Goal: Check status: Check status

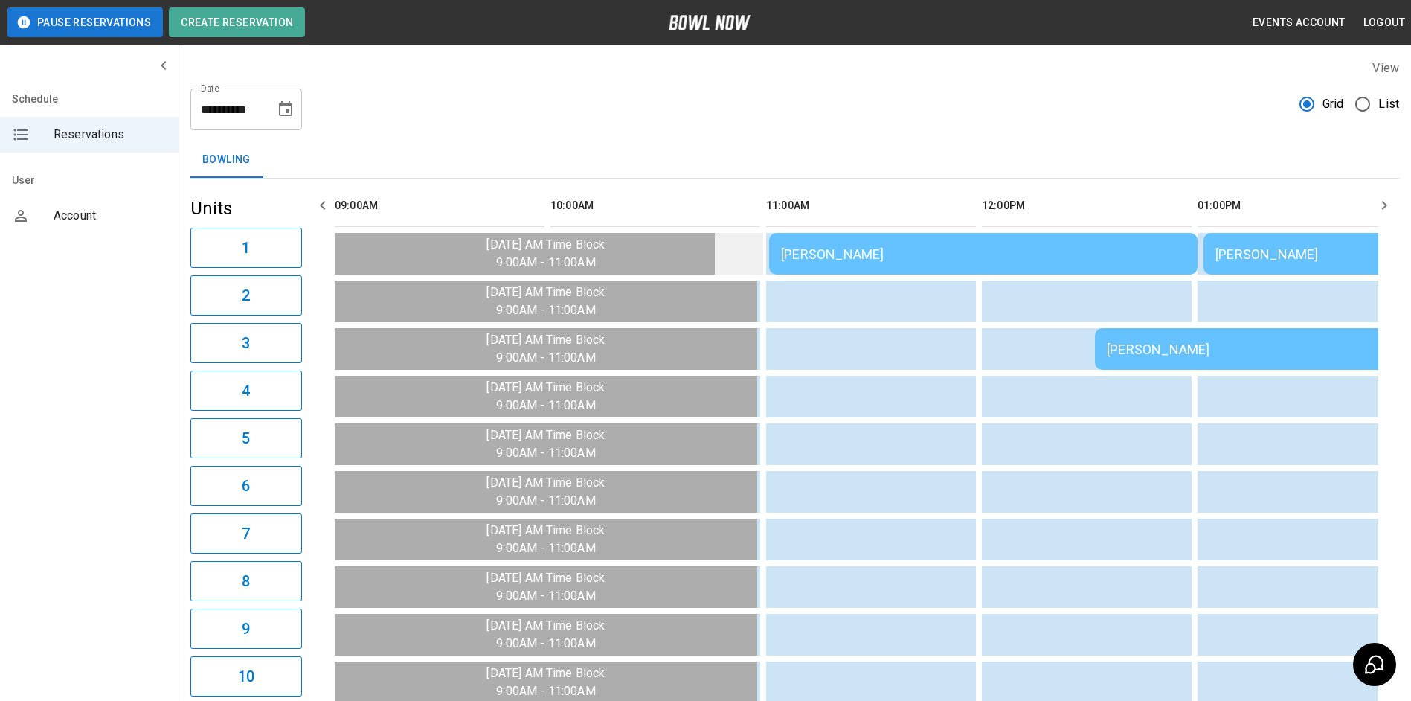
scroll to position [0, 216]
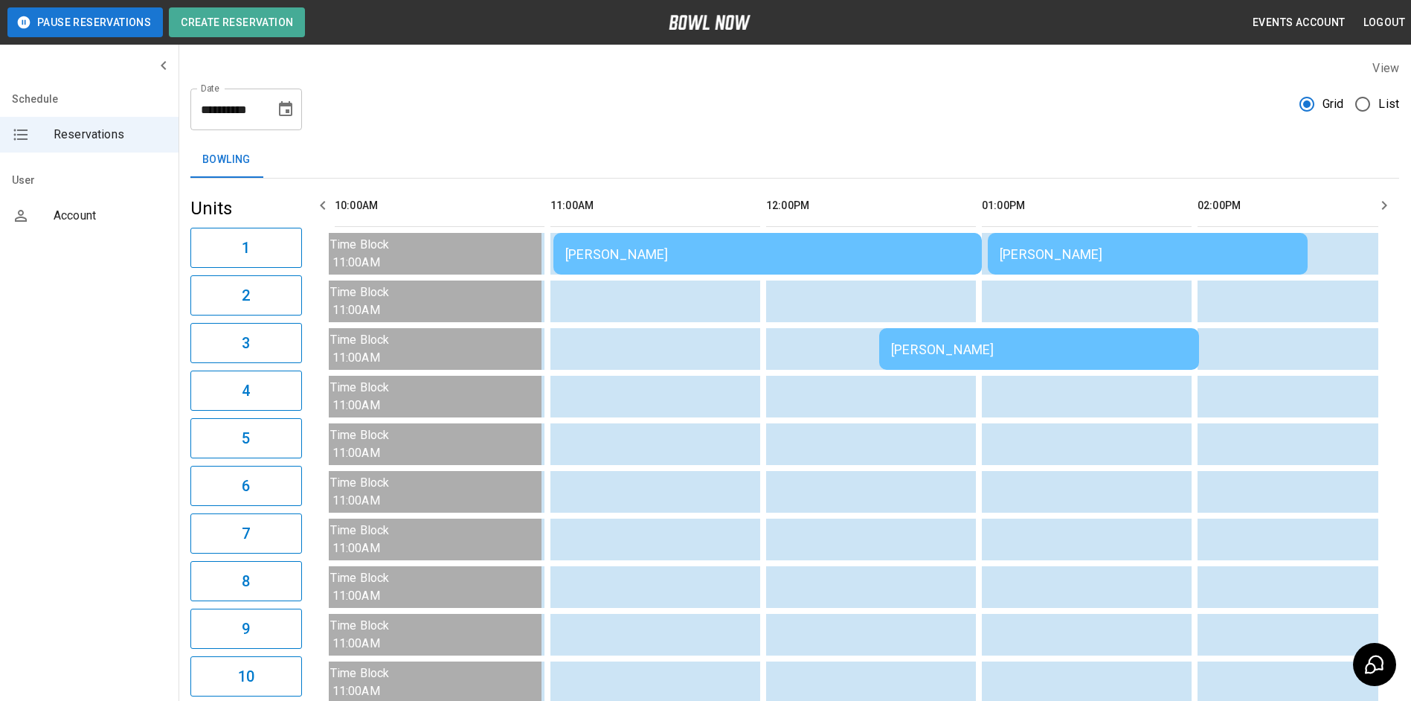
click at [593, 260] on div "[PERSON_NAME]" at bounding box center [767, 254] width 405 height 16
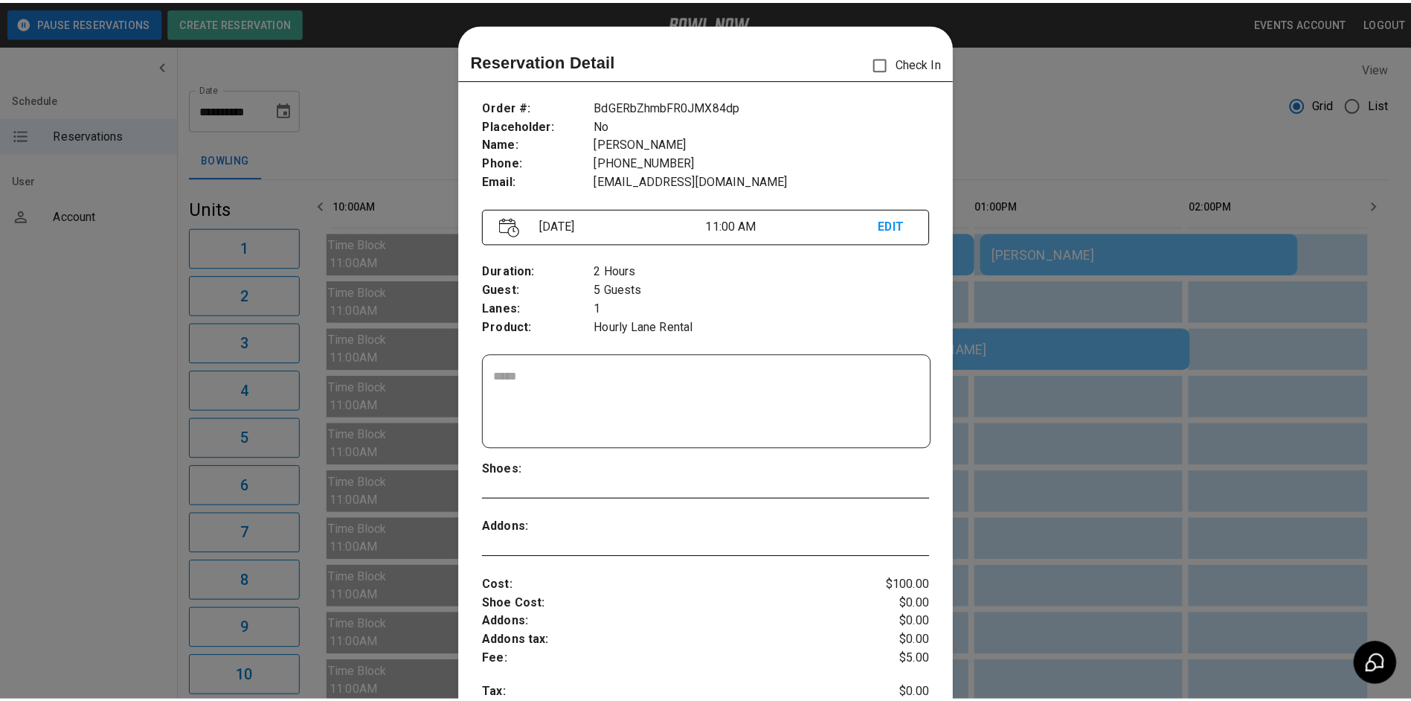
scroll to position [24, 0]
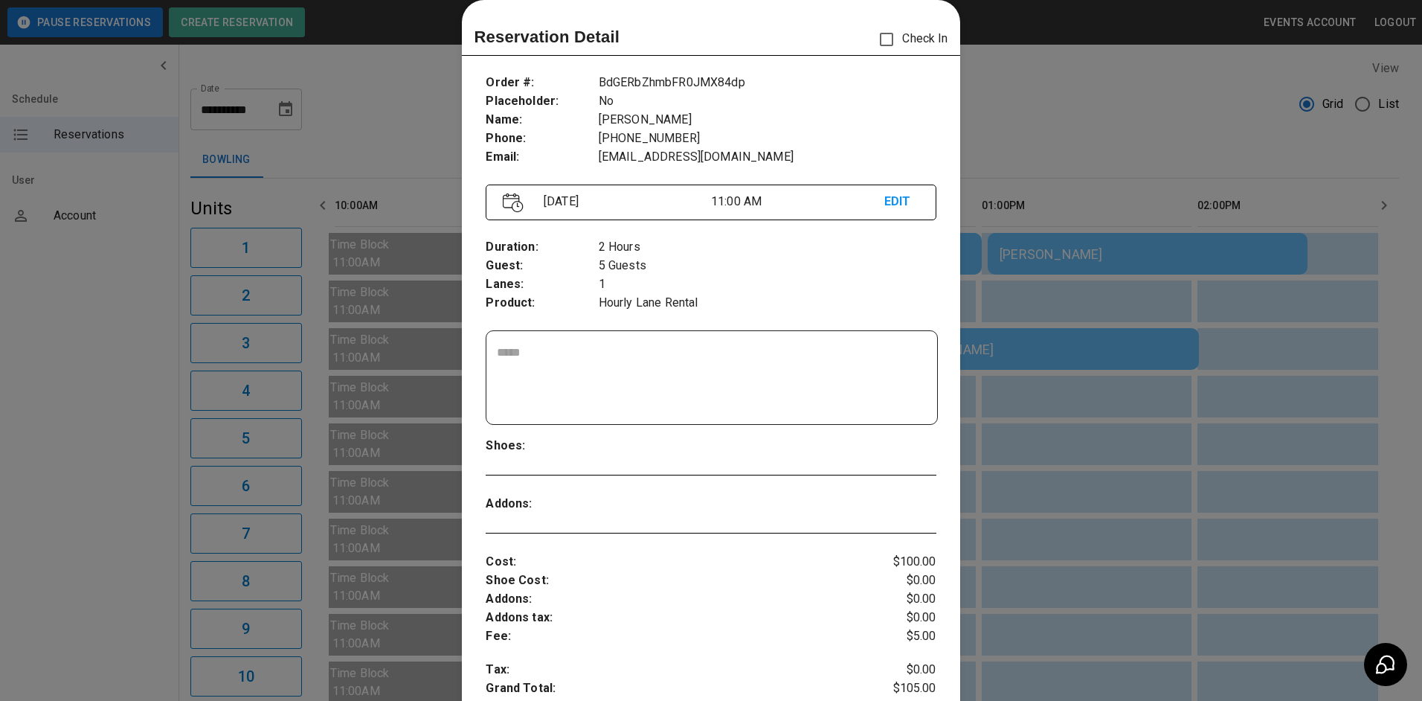
click at [1127, 214] on div at bounding box center [711, 350] width 1422 height 701
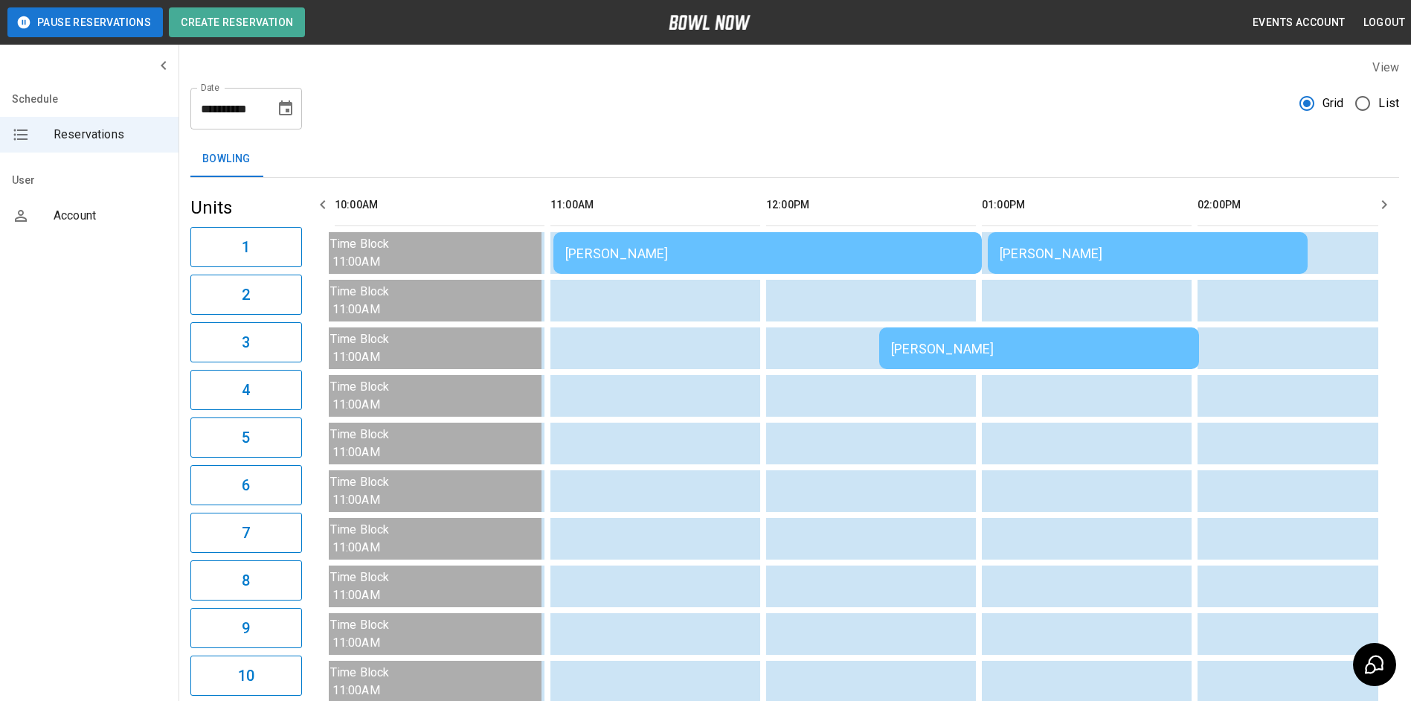
scroll to position [0, 0]
click at [1386, 208] on icon "button" at bounding box center [1384, 205] width 18 height 18
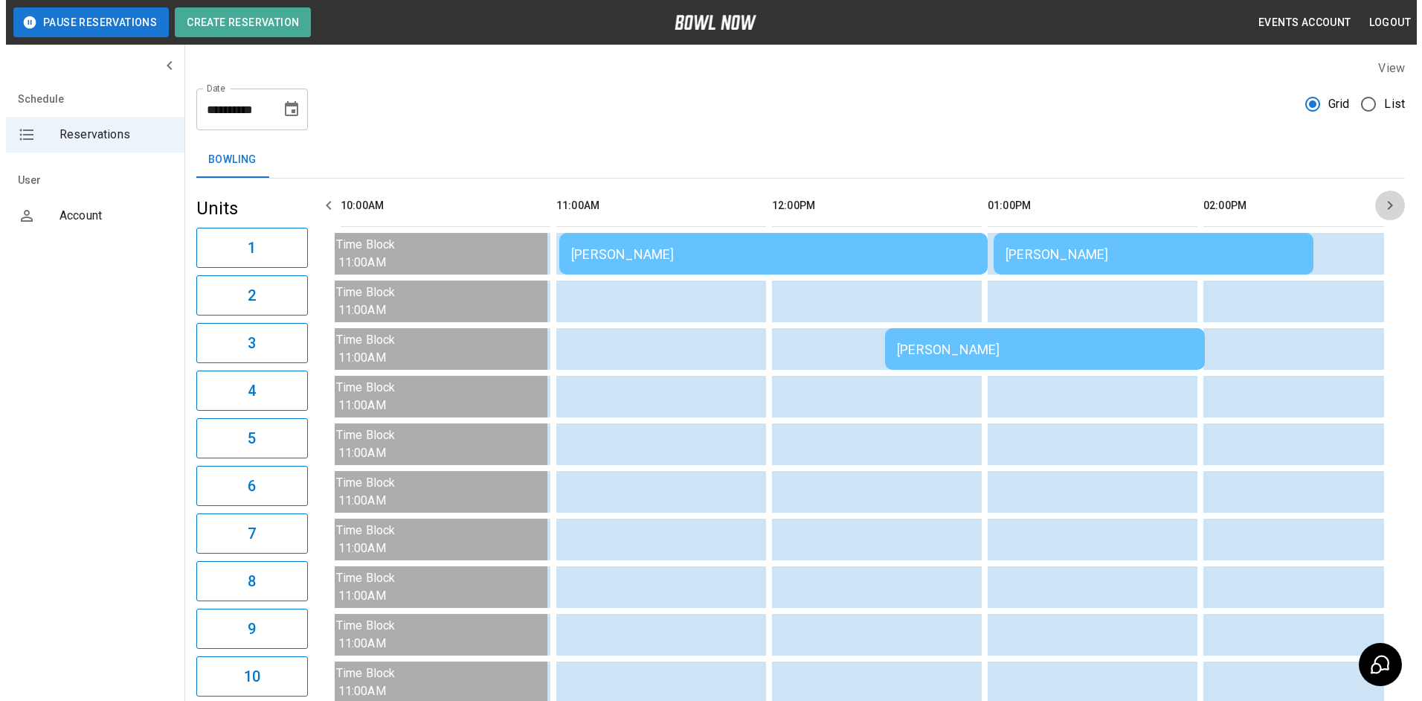
scroll to position [0, 431]
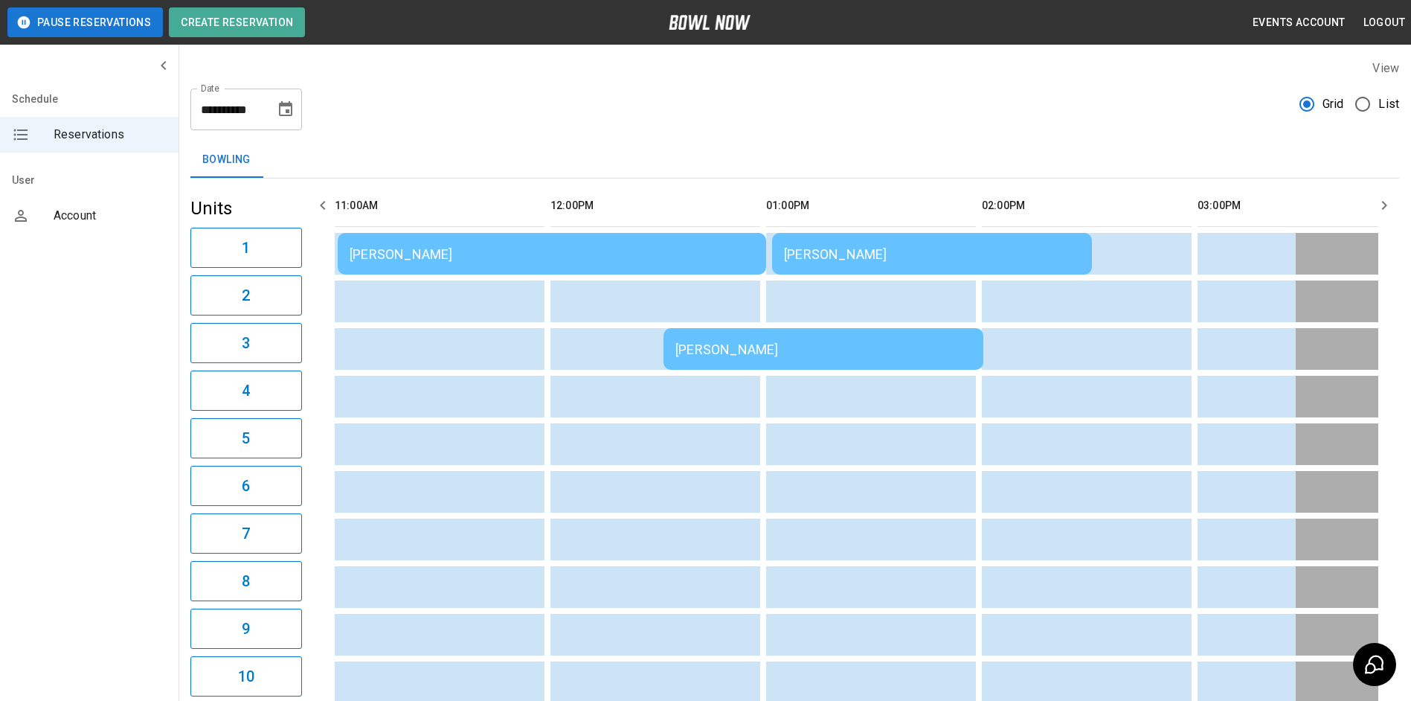
click at [884, 352] on div "[PERSON_NAME]" at bounding box center [823, 349] width 296 height 16
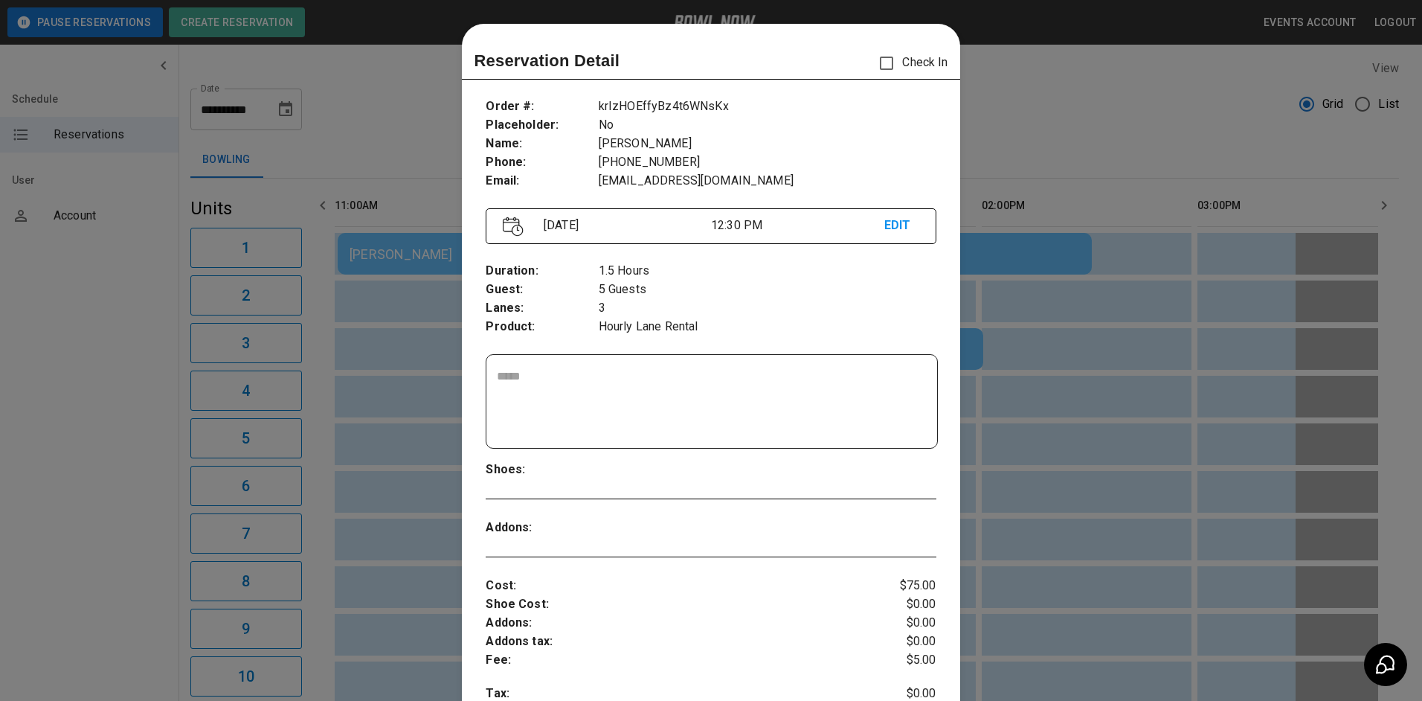
scroll to position [24, 0]
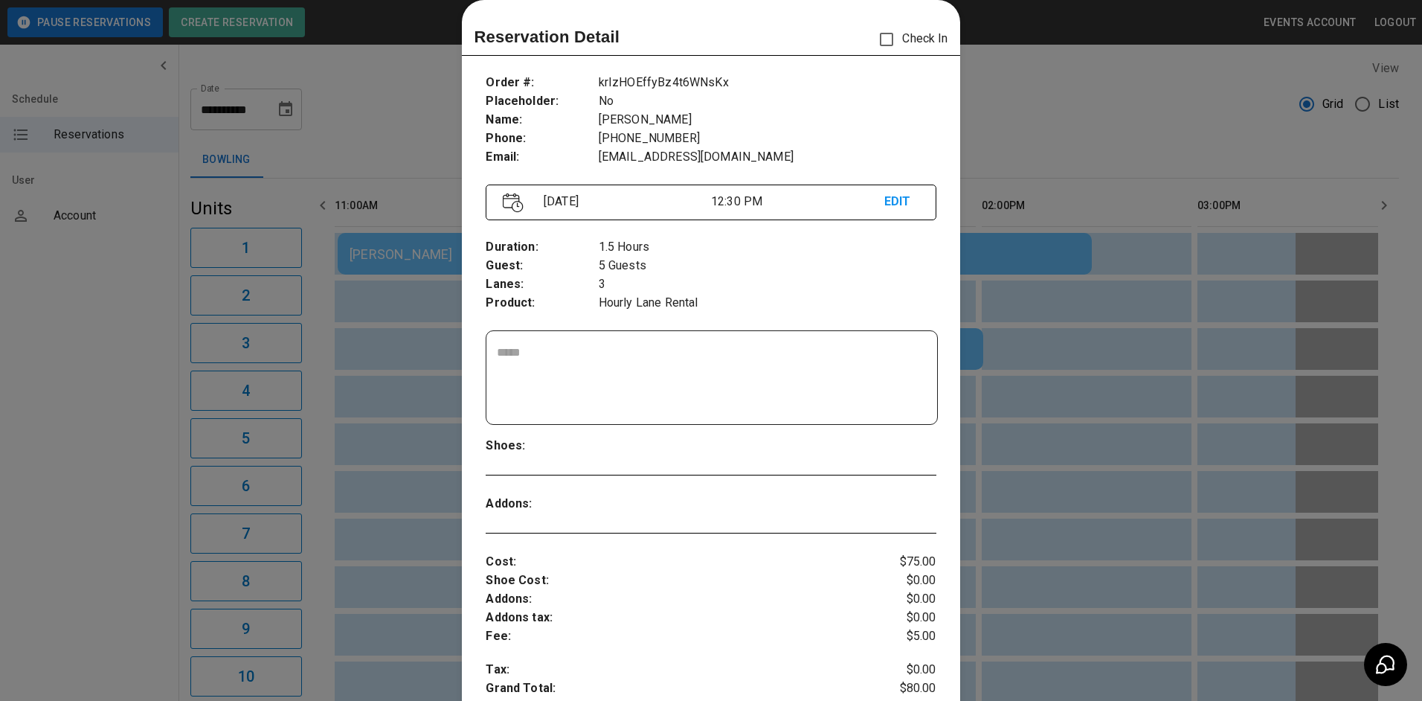
click at [1043, 259] on div at bounding box center [711, 350] width 1422 height 701
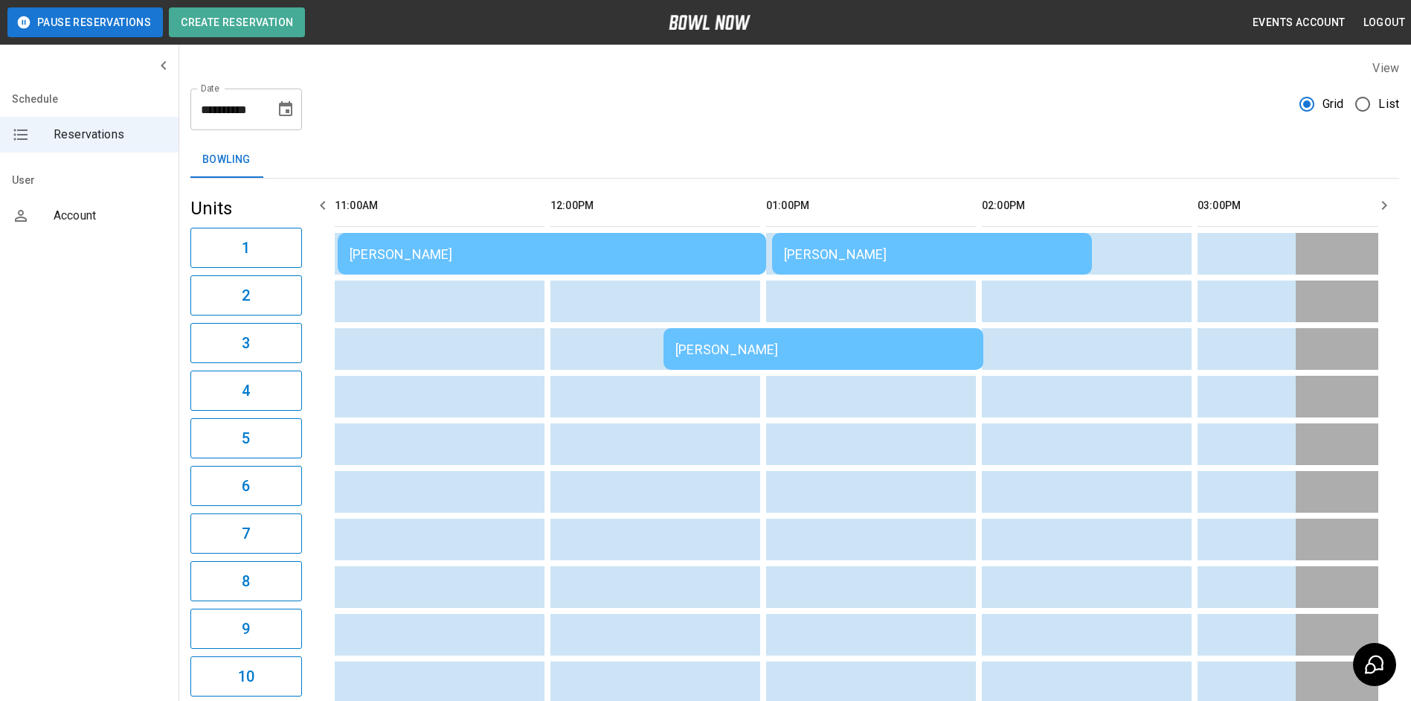
click at [1003, 263] on td "[PERSON_NAME]" at bounding box center [932, 254] width 320 height 42
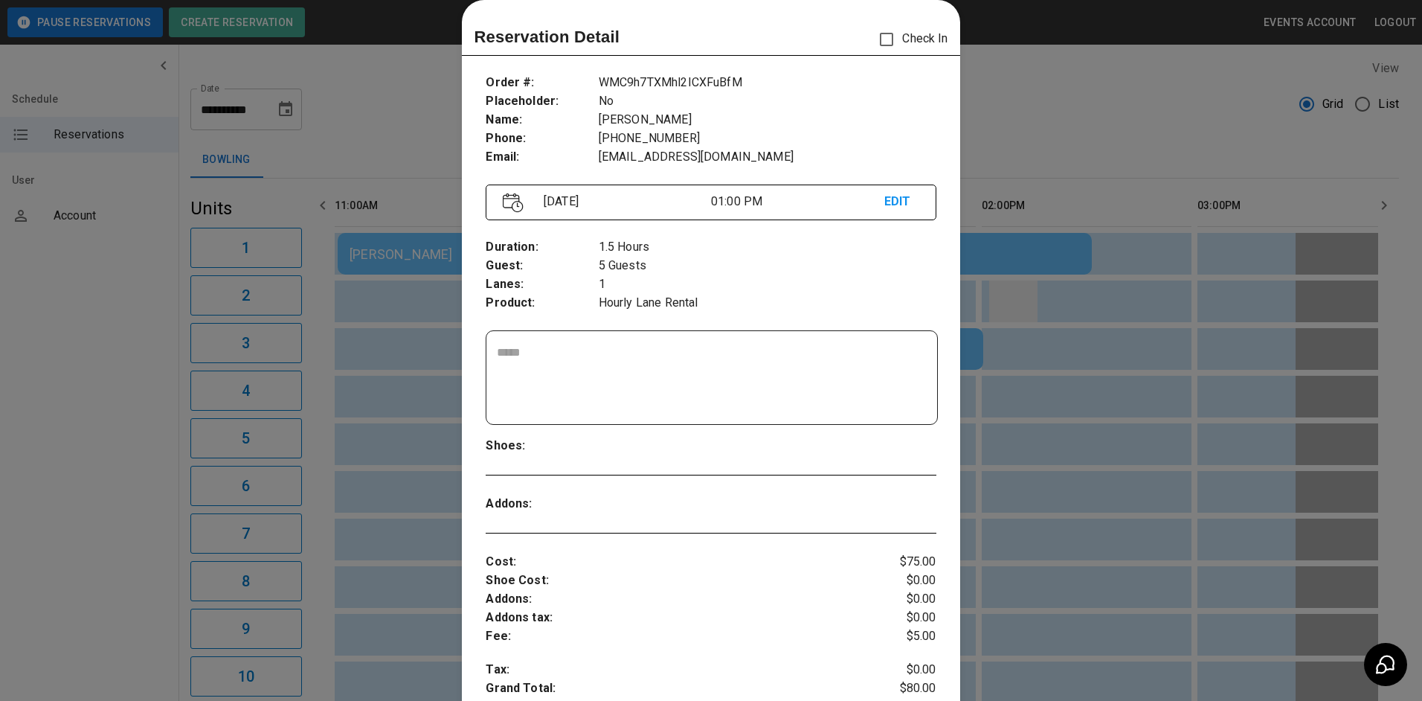
drag, startPoint x: 1134, startPoint y: 285, endPoint x: 1000, endPoint y: 304, distance: 135.3
click at [1124, 292] on div at bounding box center [711, 350] width 1422 height 701
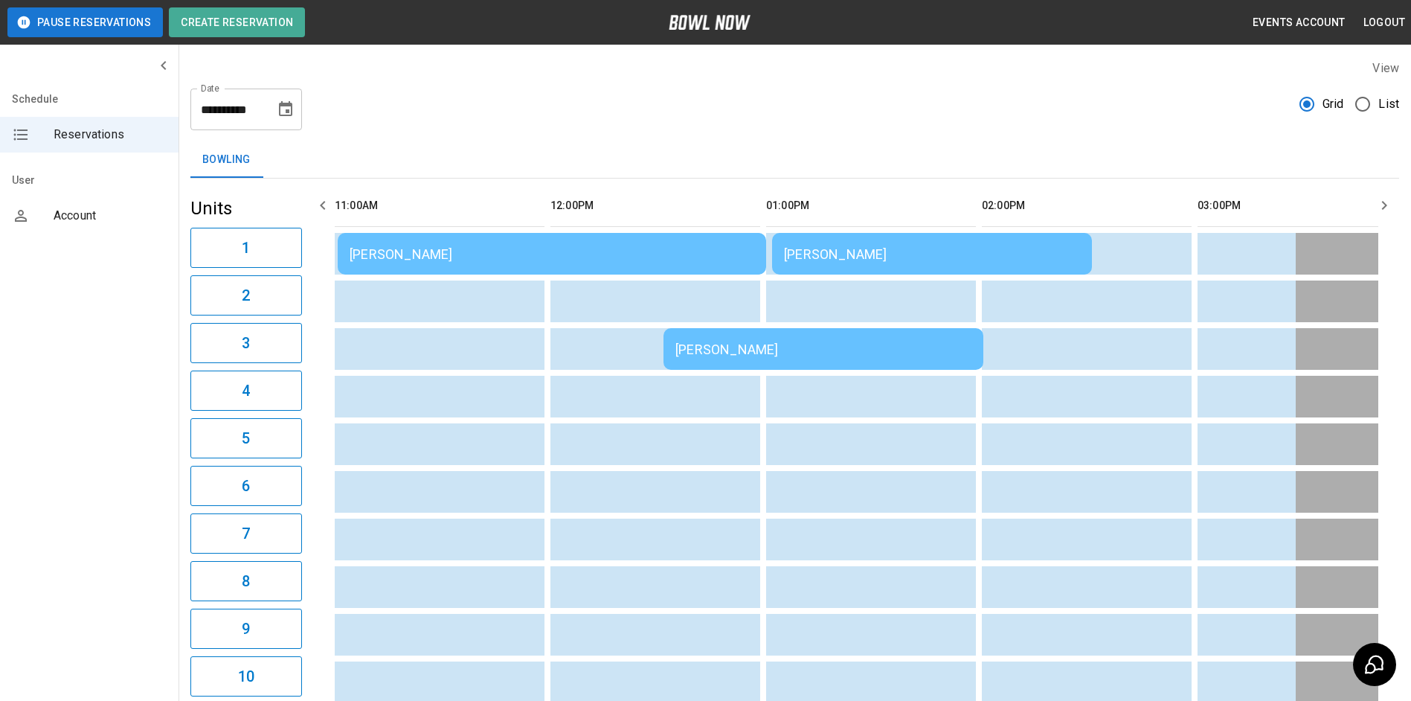
click at [920, 334] on td "[PERSON_NAME]" at bounding box center [823, 349] width 320 height 42
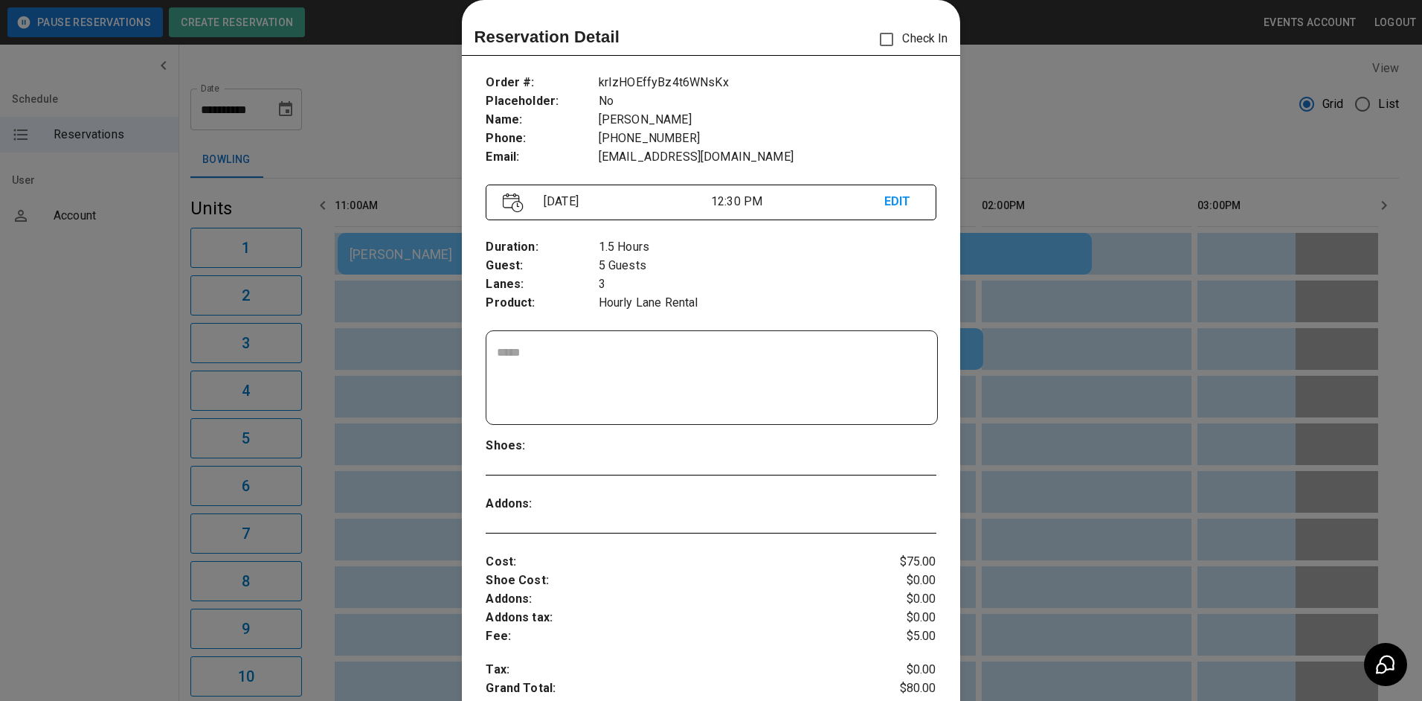
click at [1113, 307] on div at bounding box center [711, 350] width 1422 height 701
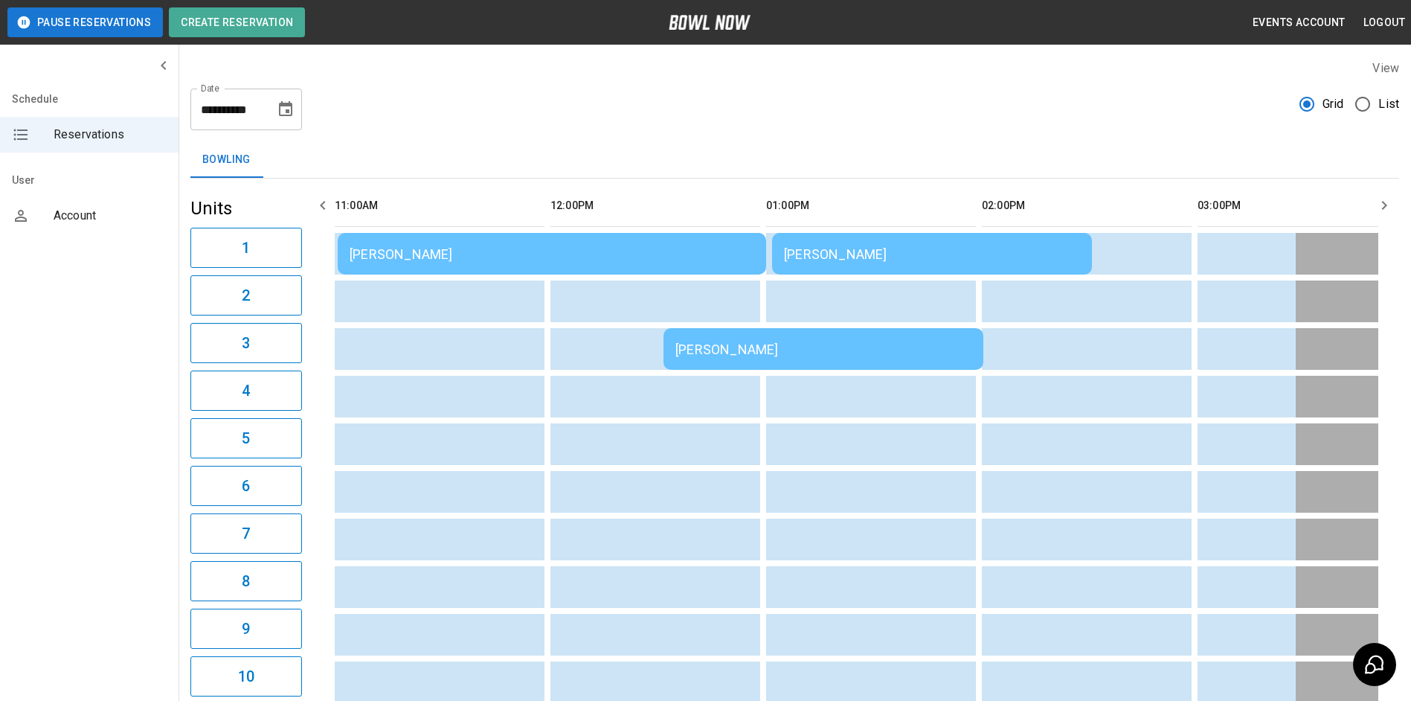
click at [669, 258] on div "[PERSON_NAME]" at bounding box center [552, 254] width 405 height 16
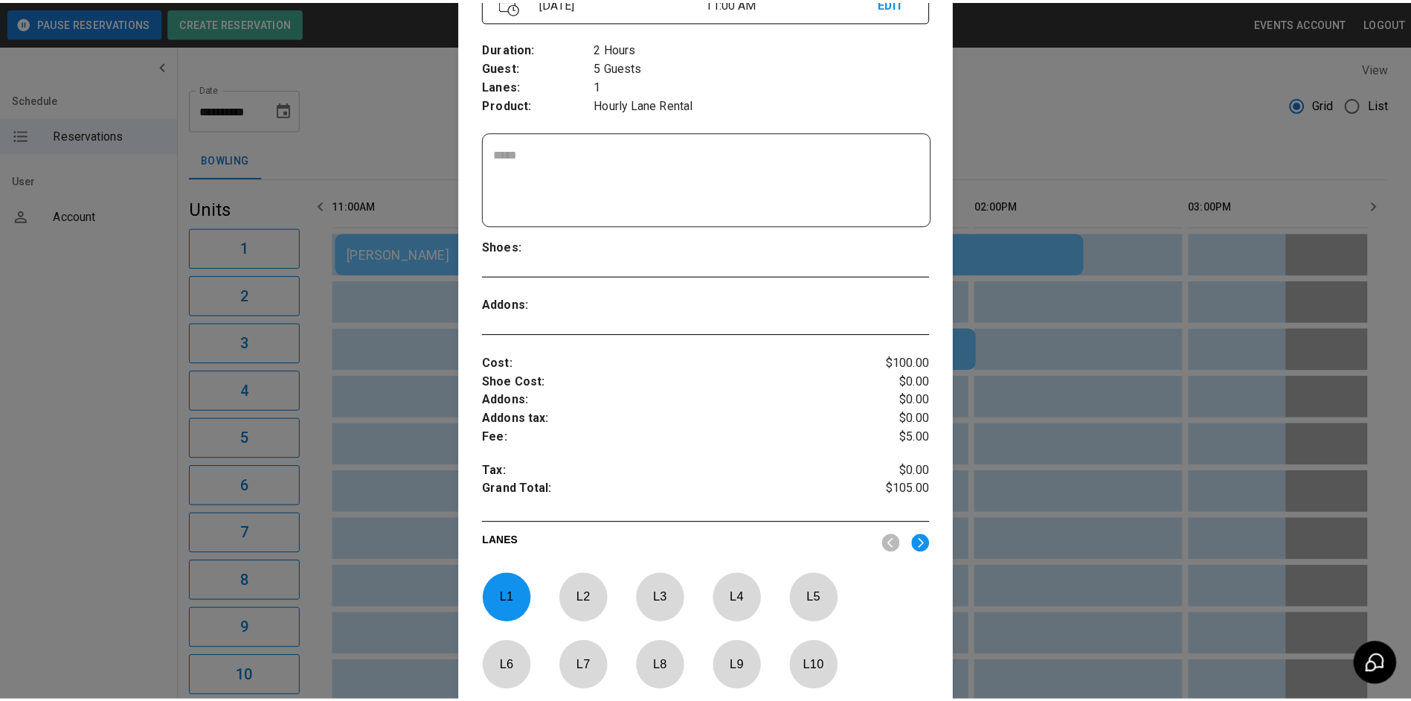
scroll to position [223, 0]
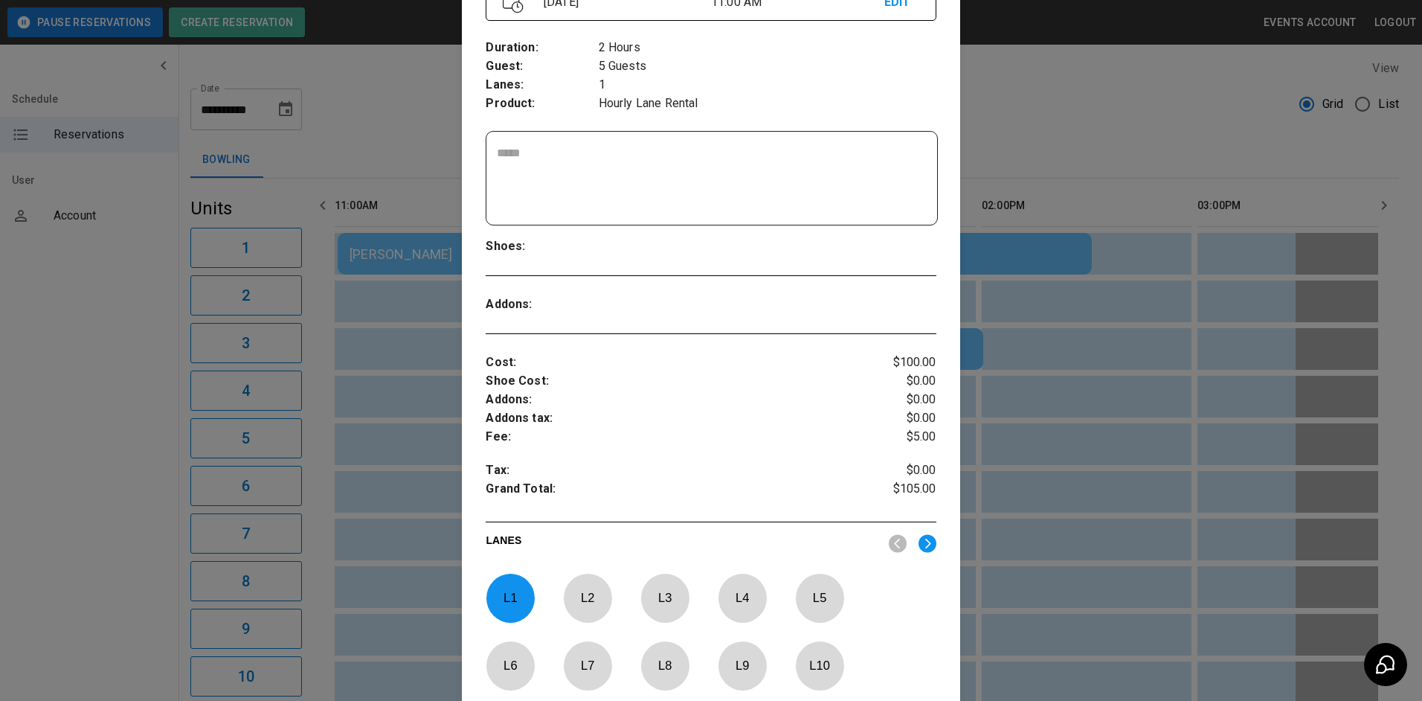
click at [1151, 417] on div at bounding box center [711, 350] width 1422 height 701
